Goal: Task Accomplishment & Management: Use online tool/utility

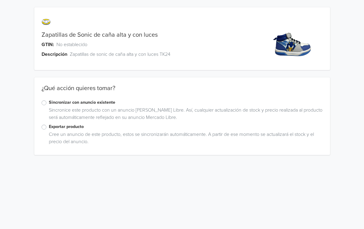
click at [49, 127] on label "Exportar producto" at bounding box center [186, 126] width 274 height 7
click at [0, 0] on input "Exportar producto" at bounding box center [0, 0] width 0 height 0
click at [348, 144] on div "Zapatillas de Sonic de caña alta y con luces GTIN: No establecido Descripción Z…" at bounding box center [182, 230] width 355 height 460
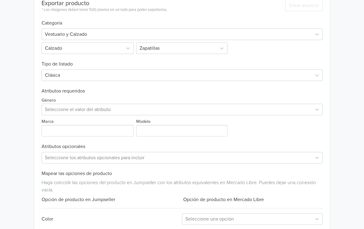
scroll to position [182, 0]
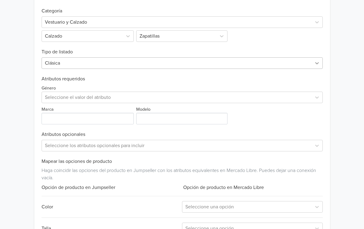
click at [317, 66] on div at bounding box center [317, 63] width 11 height 11
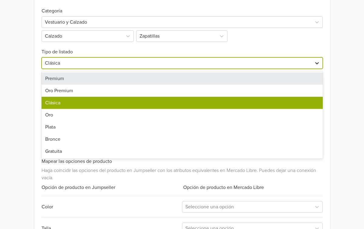
click at [317, 66] on div at bounding box center [317, 63] width 11 height 11
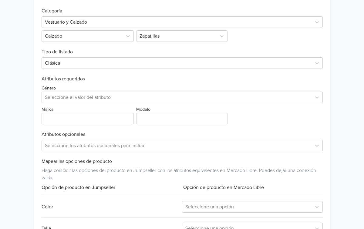
click at [280, 78] on h6 "Atributos requeridos" at bounding box center [182, 79] width 281 height 6
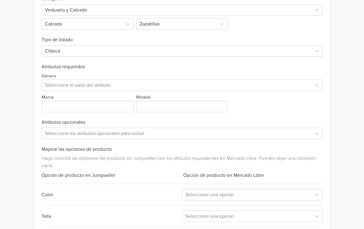
scroll to position [206, 0]
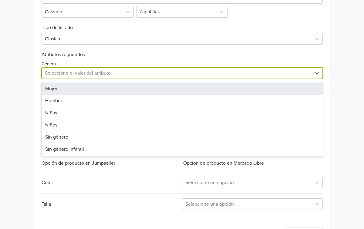
click at [291, 75] on div at bounding box center [177, 73] width 264 height 8
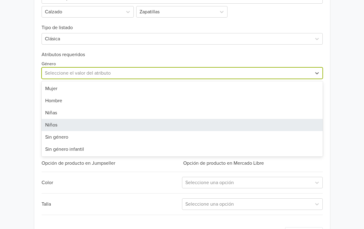
click at [74, 122] on div "Niños" at bounding box center [182, 125] width 281 height 12
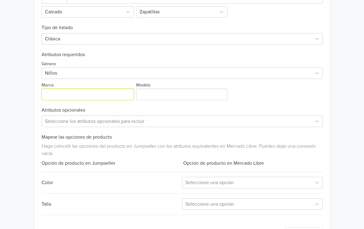
click at [69, 96] on input "Marca" at bounding box center [88, 95] width 93 height 12
type input "Sonic"
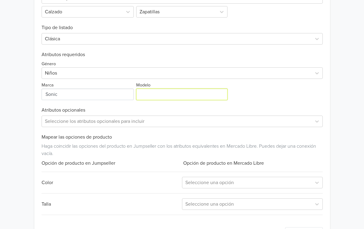
click at [150, 93] on input "Modelo" at bounding box center [181, 95] width 91 height 12
type input "Caña Alta"
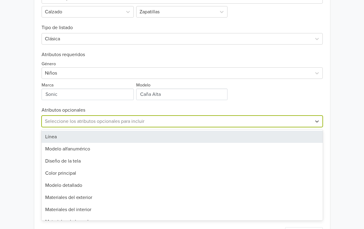
click at [269, 124] on div at bounding box center [177, 121] width 264 height 8
click at [281, 106] on div "Exportar producto * Las imágenes deben tener 500 píxeles en un lado para poder …" at bounding box center [182, 101] width 281 height 290
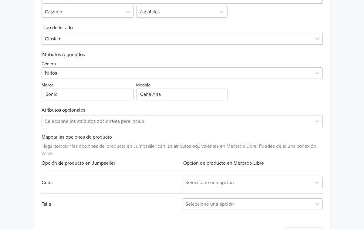
click at [335, 104] on div "Zapatillas de Sonic de caña alta y con luces GTIN: No establecido Descripción Z…" at bounding box center [182, 24] width 355 height 460
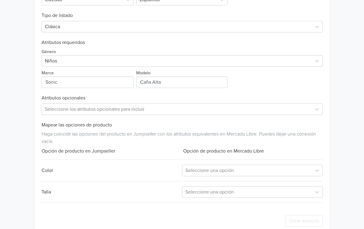
scroll to position [231, 0]
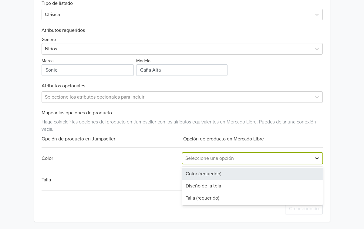
click at [318, 157] on icon at bounding box center [317, 158] width 6 height 6
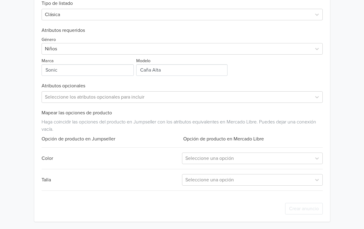
click at [322, 136] on div "Opción de producto en Mercado Libre" at bounding box center [252, 138] width 141 height 7
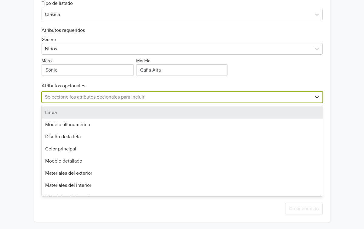
click at [319, 102] on div at bounding box center [317, 97] width 11 height 11
click at [303, 81] on div "Exportar producto * Las imágenes deben tener 500 píxeles en un lado para poder …" at bounding box center [182, 77] width 281 height 290
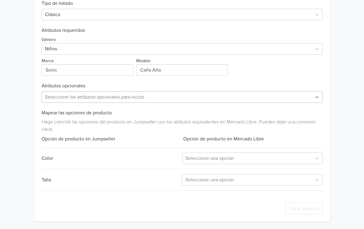
click at [316, 96] on icon at bounding box center [317, 97] width 6 height 6
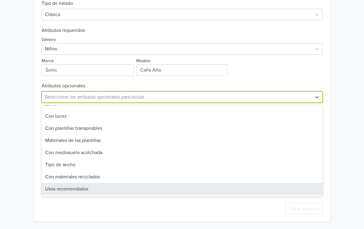
scroll to position [0, 0]
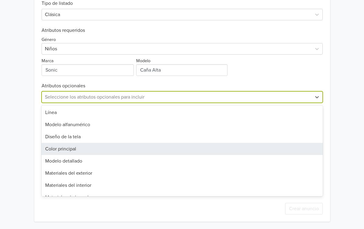
click at [96, 154] on div "Color principal" at bounding box center [182, 149] width 281 height 12
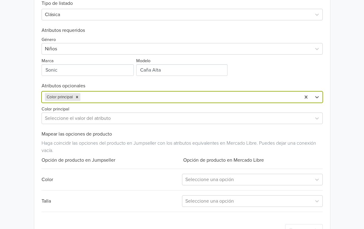
click at [325, 131] on div "Exportar producto * Las imágenes deben tener 500 píxeles en un lado para poder …" at bounding box center [182, 87] width 296 height 311
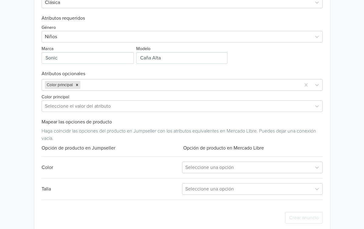
scroll to position [252, 0]
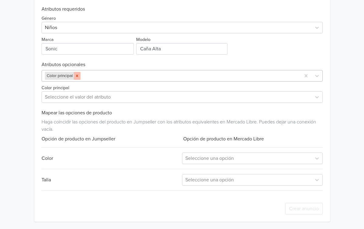
click at [78, 77] on icon "Remove Color principal" at bounding box center [77, 76] width 4 height 4
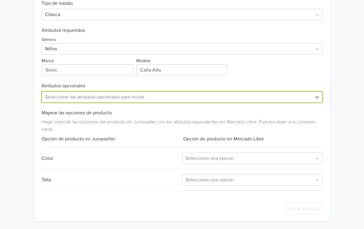
click at [308, 135] on div "Exportar producto * Las imágenes deben tener 500 píxeles en un lado para poder …" at bounding box center [182, 77] width 281 height 290
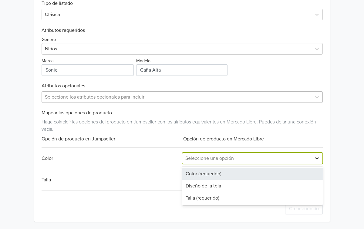
click at [318, 158] on icon at bounding box center [317, 159] width 4 height 2
click at [228, 172] on div "Color (requerido)" at bounding box center [252, 174] width 141 height 12
click at [318, 160] on icon at bounding box center [317, 158] width 6 height 6
click at [228, 176] on div "Diseño de la tela" at bounding box center [252, 174] width 141 height 12
click at [319, 158] on icon at bounding box center [317, 158] width 6 height 6
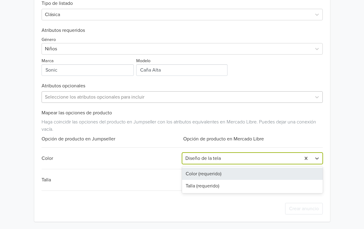
click at [221, 173] on div "Color (requerido)" at bounding box center [252, 174] width 141 height 12
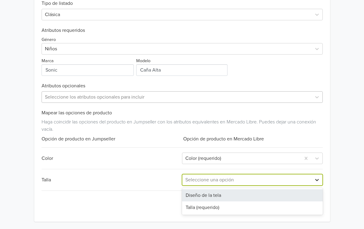
click at [317, 180] on icon at bounding box center [317, 180] width 6 height 6
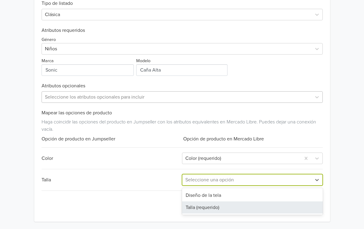
click at [217, 209] on div "Talla (requerido)" at bounding box center [252, 207] width 141 height 12
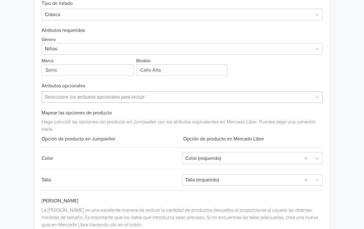
click at [257, 200] on h6 "Guia de Talle" at bounding box center [182, 201] width 281 height 6
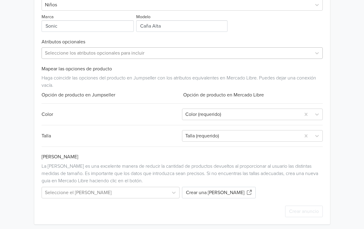
scroll to position [277, 0]
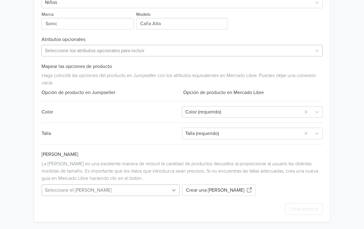
click at [175, 189] on div "Seleccione el guia de tallas" at bounding box center [112, 190] width 141 height 12
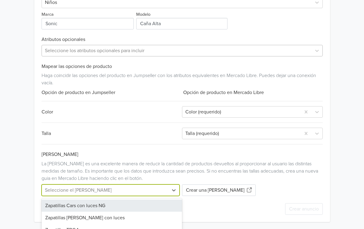
click at [211, 162] on div "Exportar producto * Las imágenes deben tener 500 píxeles en un lado para poder …" at bounding box center [182, 53] width 281 height 337
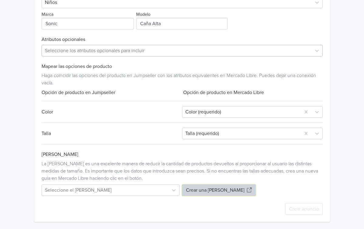
click at [247, 191] on icon "button" at bounding box center [249, 189] width 5 height 5
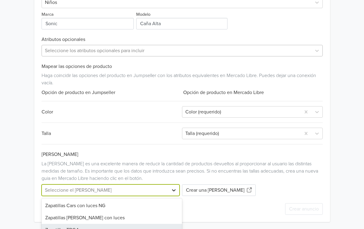
scroll to position [321, 0]
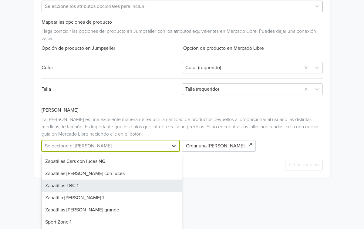
click at [175, 152] on div "Zapatillas TBC 1, 3 of 6. 6 results available. Use Up and Down to choose option…" at bounding box center [112, 146] width 141 height 12
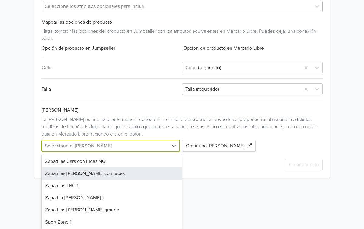
scroll to position [277, 0]
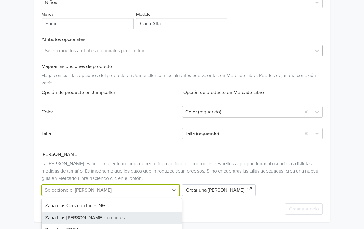
click at [241, 162] on div "Exportar producto * Las imágenes deben tener 500 píxeles en un lado para poder …" at bounding box center [182, 53] width 281 height 337
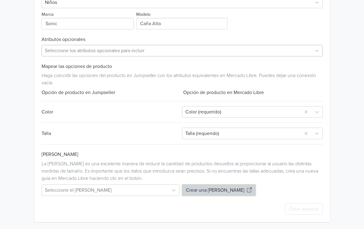
click at [247, 192] on icon "button" at bounding box center [249, 189] width 5 height 5
click at [213, 194] on button "Crear una Guia de Talle" at bounding box center [219, 190] width 74 height 12
click at [328, 91] on div "Exportar producto * Las imágenes deben tener 500 píxeles en un lado para poder …" at bounding box center [182, 53] width 296 height 337
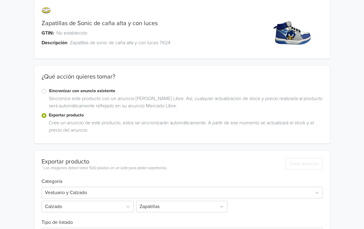
scroll to position [0, 0]
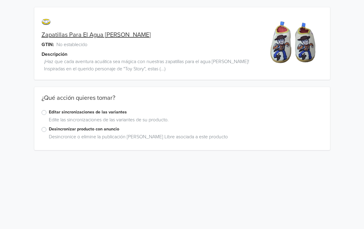
click at [49, 112] on label "Editar sincronizaciones de las variantes" at bounding box center [186, 112] width 274 height 7
click at [0, 0] on input "Editar sincronizaciones de las variantes" at bounding box center [0, 0] width 0 height 0
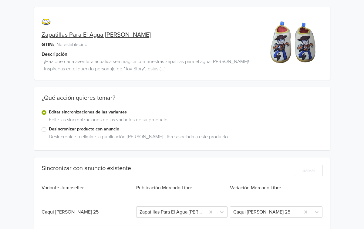
click at [263, 145] on div "¿Qué acción quieres tomar? Editar sincronizaciones de las variantes Edite las s…" at bounding box center [182, 118] width 296 height 63
